Goal: Task Accomplishment & Management: Use online tool/utility

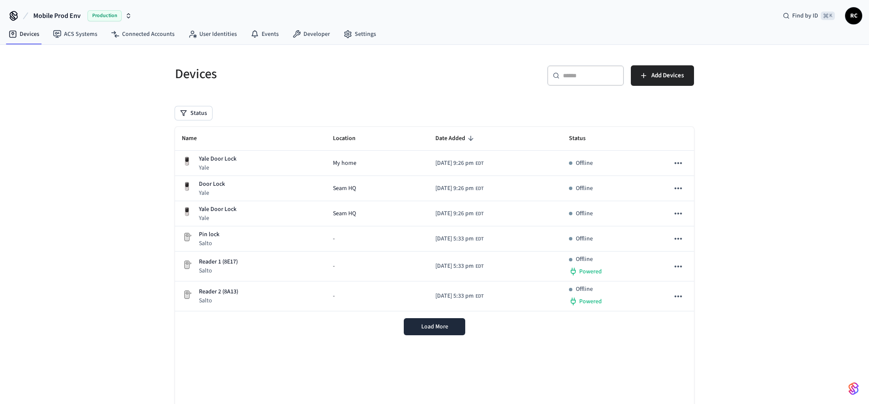
click at [51, 9] on button "Mobile Prod Env Production" at bounding box center [83, 16] width 104 height 18
type input "*****"
click at [77, 55] on div "Wodify Example Sandbox" at bounding box center [70, 54] width 117 height 11
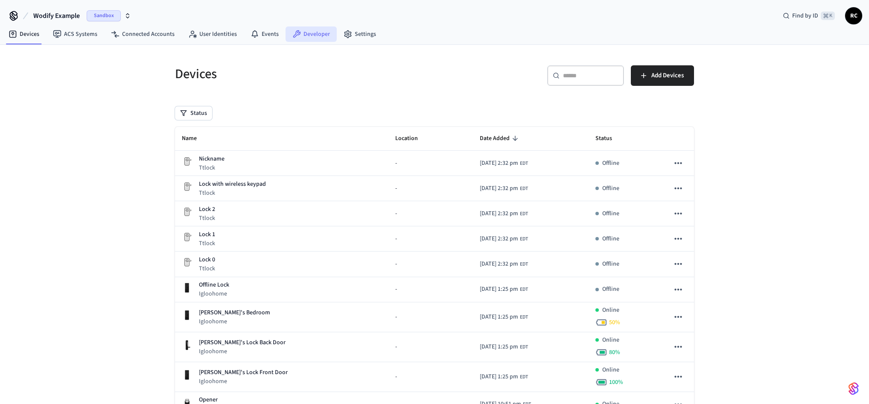
click at [317, 35] on link "Developer" at bounding box center [310, 33] width 51 height 15
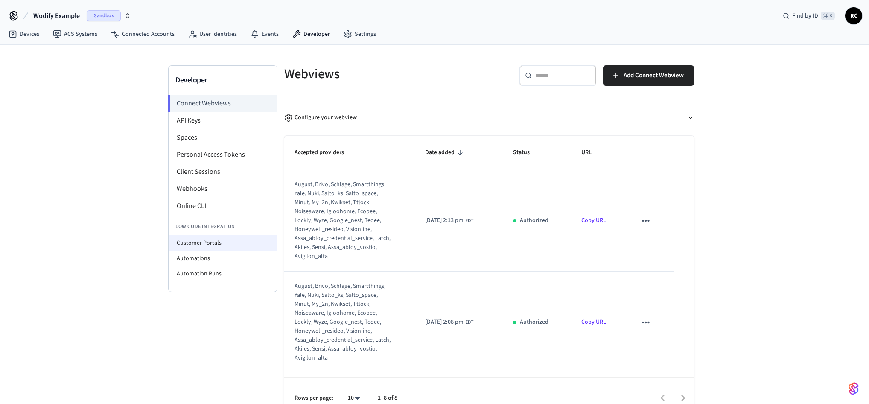
click at [220, 239] on li "Customer Portals" at bounding box center [223, 242] width 108 height 15
select select "**********"
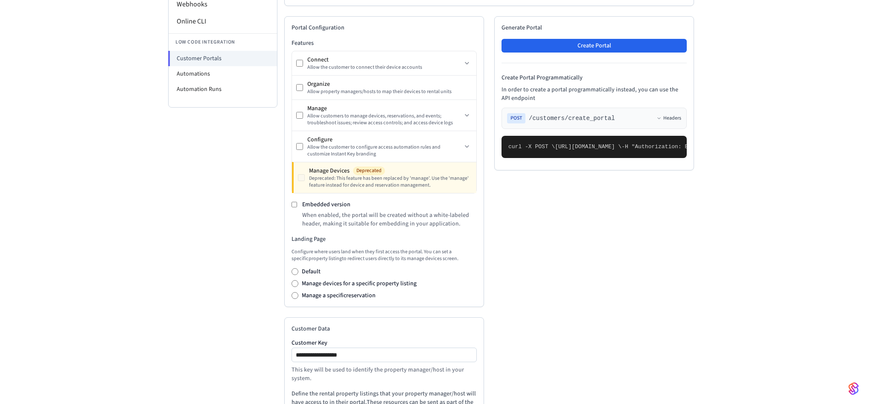
scroll to position [198, 0]
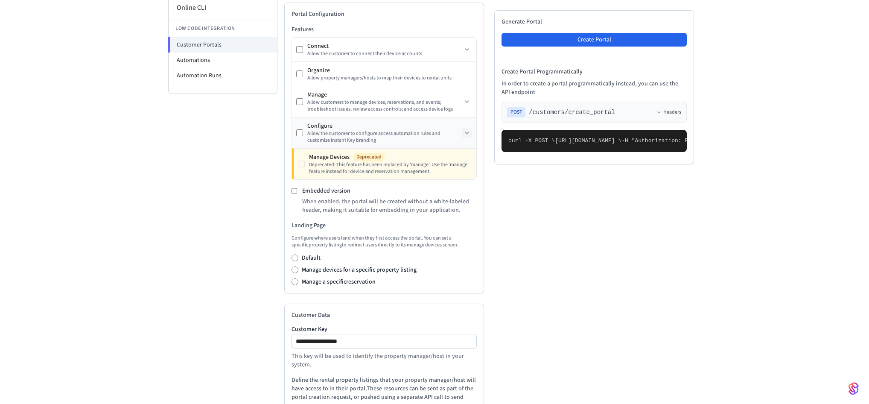
click at [469, 134] on icon at bounding box center [466, 132] width 7 height 7
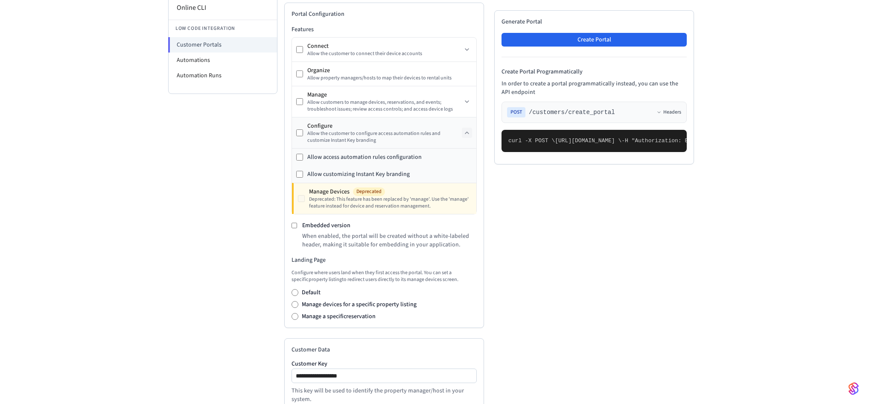
click at [469, 134] on icon at bounding box center [466, 132] width 7 height 7
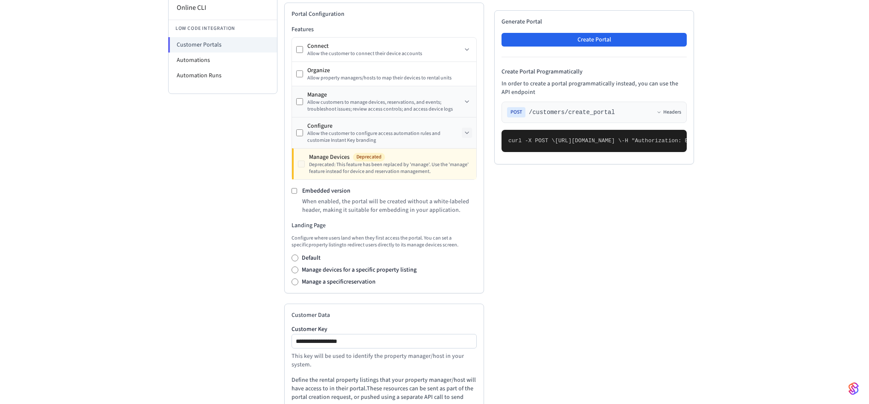
click at [471, 112] on div "Manage Allow customers to manage devices, reservations, and events; troubleshoo…" at bounding box center [384, 101] width 184 height 31
click at [469, 105] on icon at bounding box center [466, 101] width 7 height 7
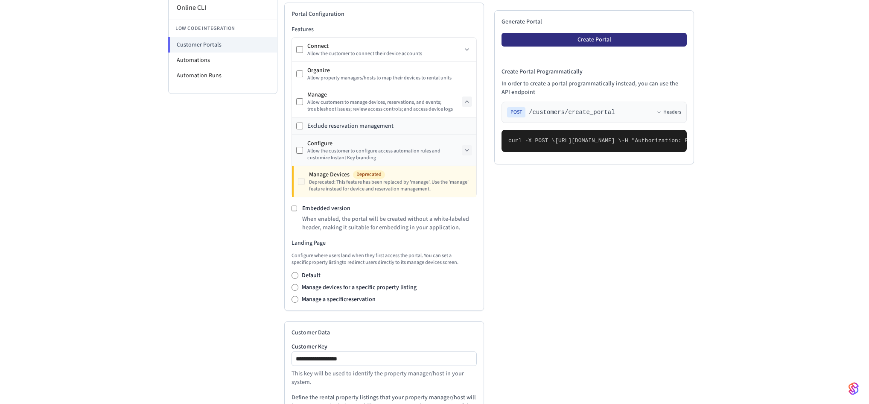
click at [588, 37] on button "Create Portal" at bounding box center [593, 40] width 185 height 14
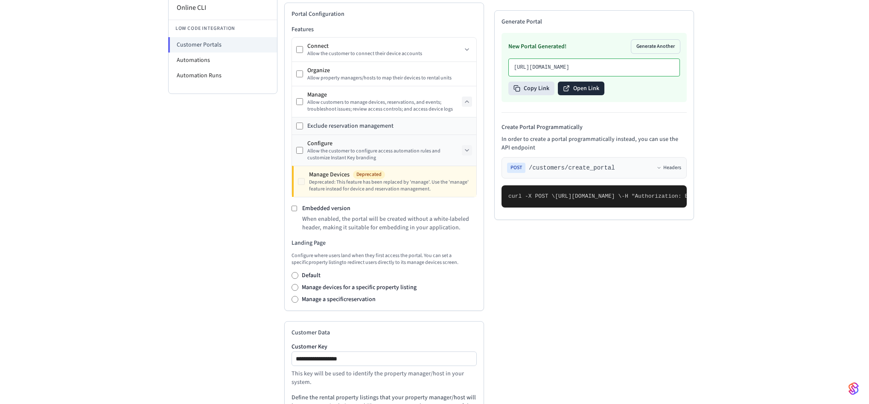
click at [588, 95] on button "Open Link" at bounding box center [581, 88] width 47 height 14
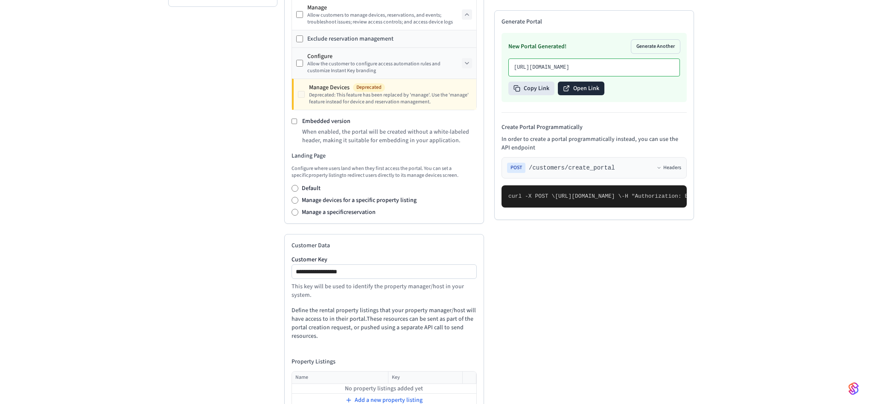
scroll to position [284, 0]
click at [378, 275] on input "**********" at bounding box center [384, 272] width 184 height 10
type input "**********"
click at [643, 54] on div "New Portal Generated! Generate Another [URL][DOMAIN_NAME] Copy Link Open Link" at bounding box center [593, 67] width 185 height 69
click at [646, 47] on button "Generate Another" at bounding box center [655, 47] width 49 height 14
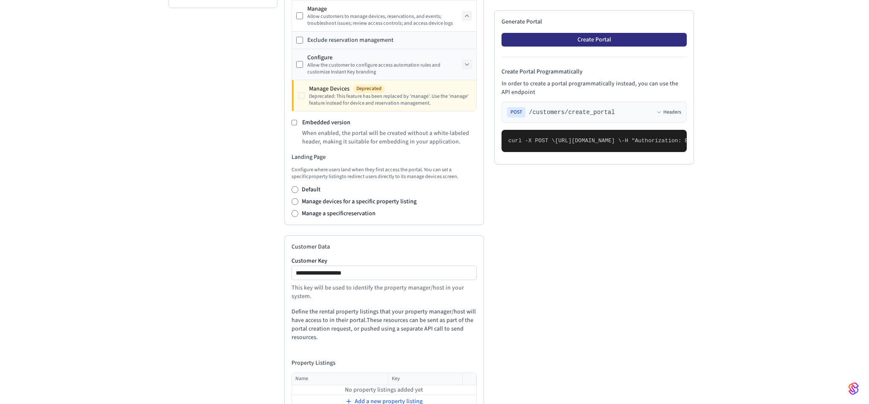
click at [600, 41] on button "Create Portal" at bounding box center [593, 40] width 185 height 14
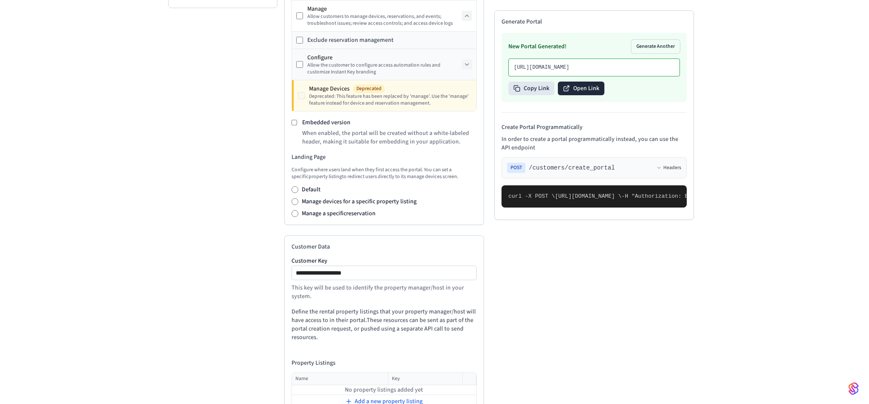
click at [585, 95] on button "Open Link" at bounding box center [581, 88] width 47 height 14
copy span "exclude_reservation_management"
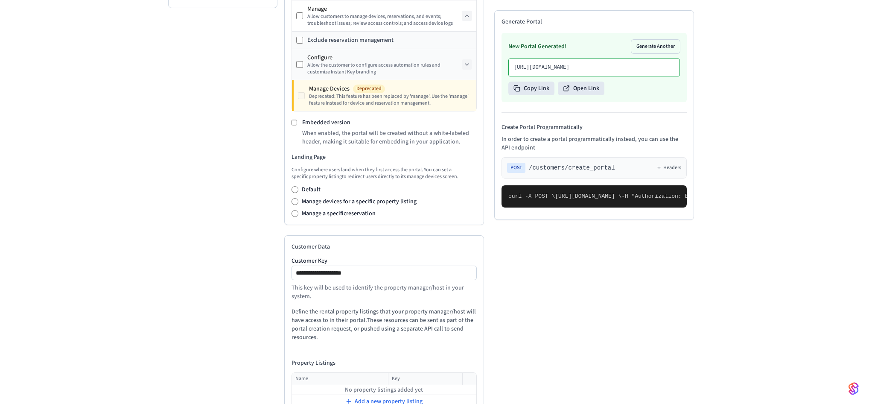
click at [567, 207] on pre "curl -X POST \ [URL][DOMAIN_NAME] \ -H "Authorization: Bearer seam_api_key_1234…" at bounding box center [593, 196] width 185 height 22
click at [200, 60] on div "Developer Connect Webviews API Keys Spaces Personal Access Tokens Client Sessio…" at bounding box center [222, 120] width 109 height 677
